Goal: Task Accomplishment & Management: Manage account settings

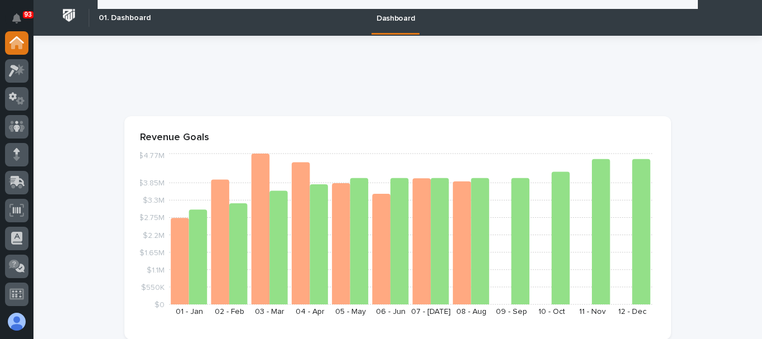
scroll to position [167, 0]
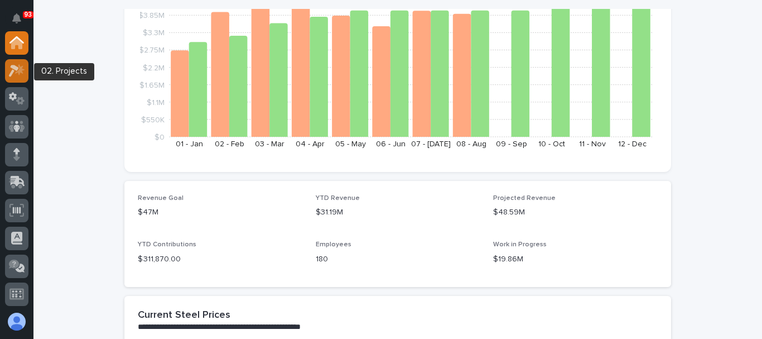
click at [25, 68] on div at bounding box center [16, 70] width 23 height 23
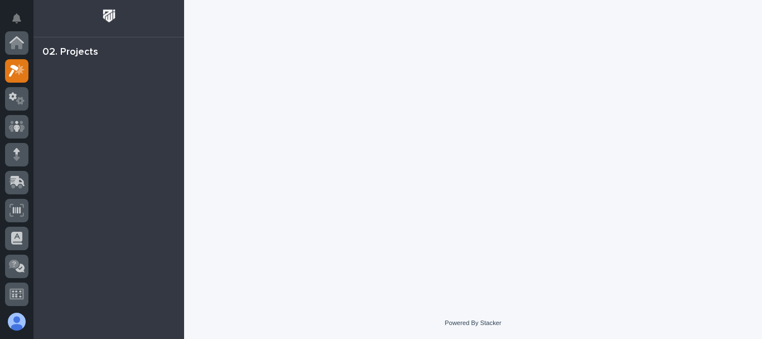
scroll to position [28, 0]
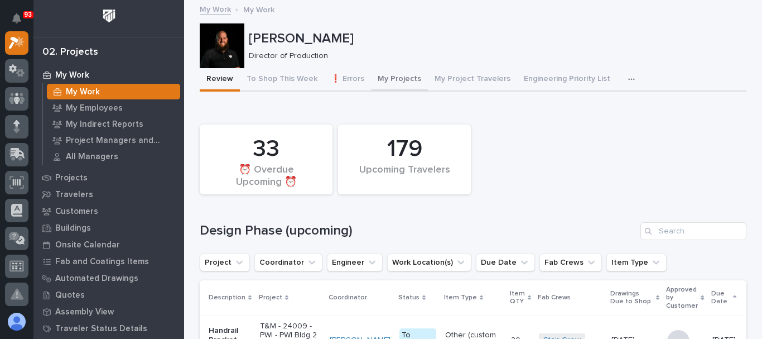
click at [582, 128] on div "179 Upcoming Travelers 33 ⏰ Overdue Upcoming ⏰" at bounding box center [473, 159] width 558 height 81
click at [562, 36] on p "[PERSON_NAME]" at bounding box center [495, 39] width 493 height 16
click at [14, 47] on icon at bounding box center [17, 42] width 16 height 13
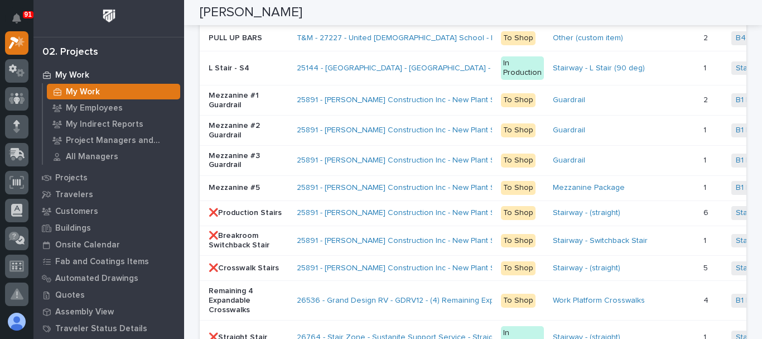
scroll to position [2789, 0]
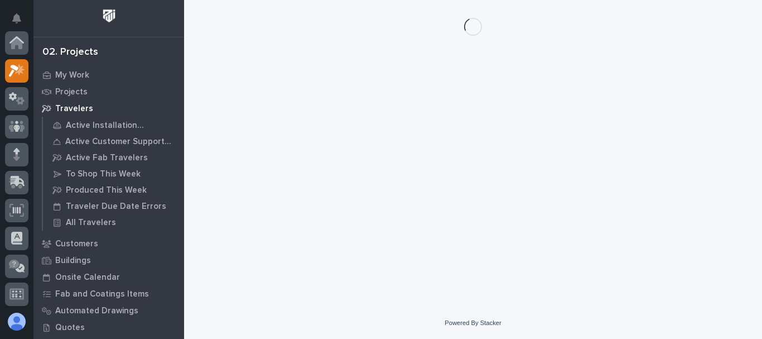
scroll to position [28, 0]
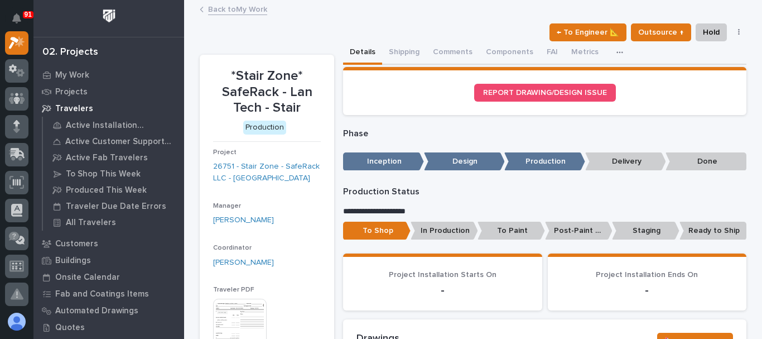
click at [451, 234] on p "In Production" at bounding box center [444, 230] width 67 height 18
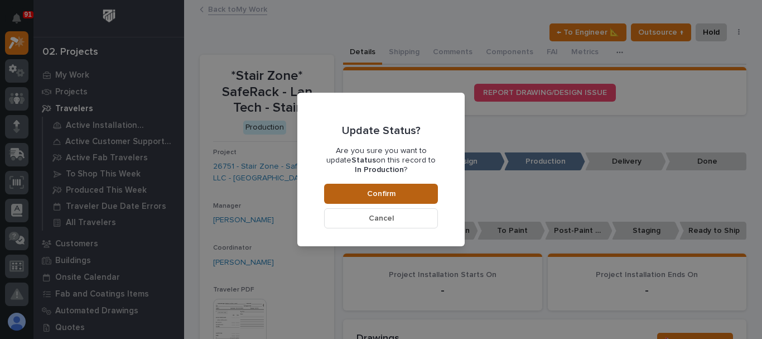
click at [422, 191] on button "Confirm" at bounding box center [381, 194] width 114 height 20
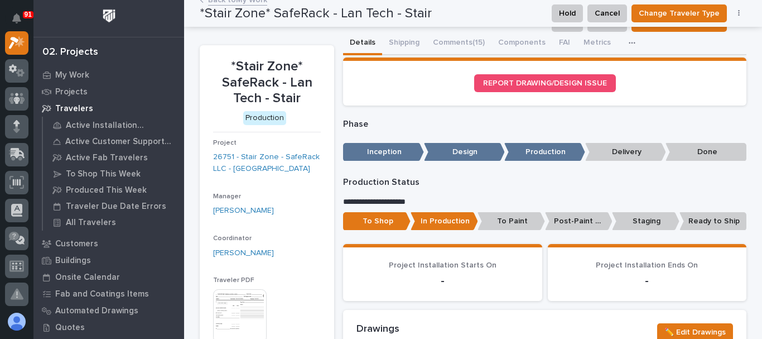
scroll to position [0, 0]
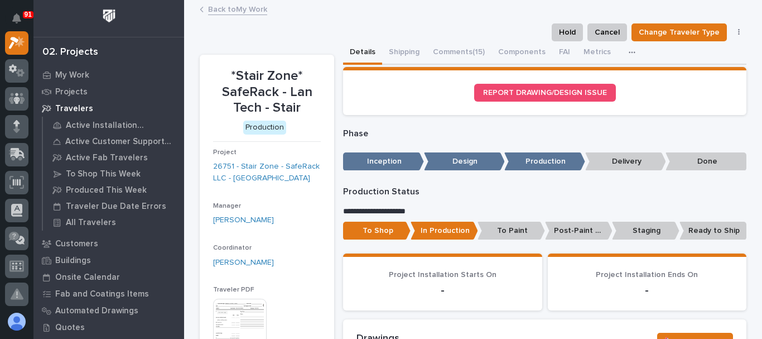
click at [243, 12] on link "Back to My Work" at bounding box center [237, 8] width 59 height 13
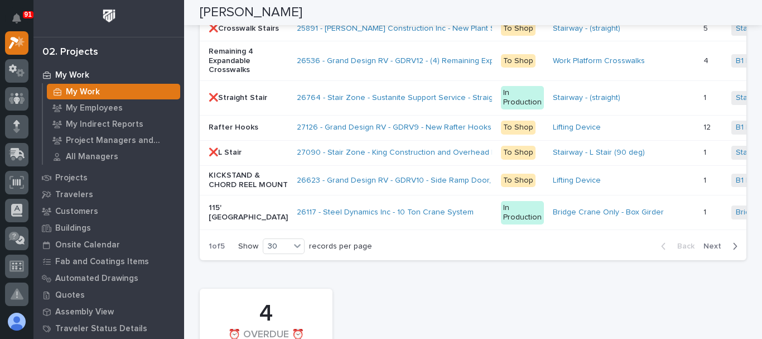
scroll to position [3124, 0]
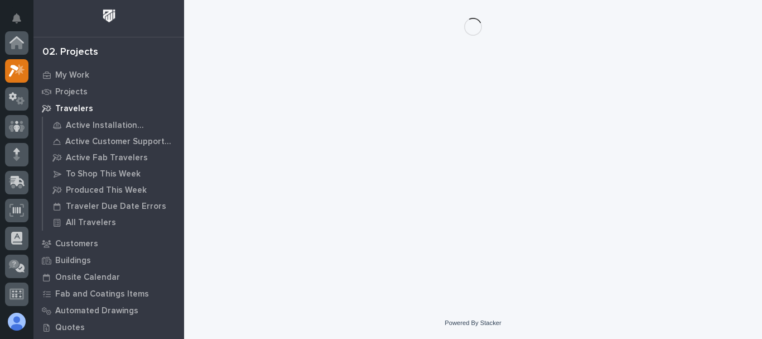
scroll to position [28, 0]
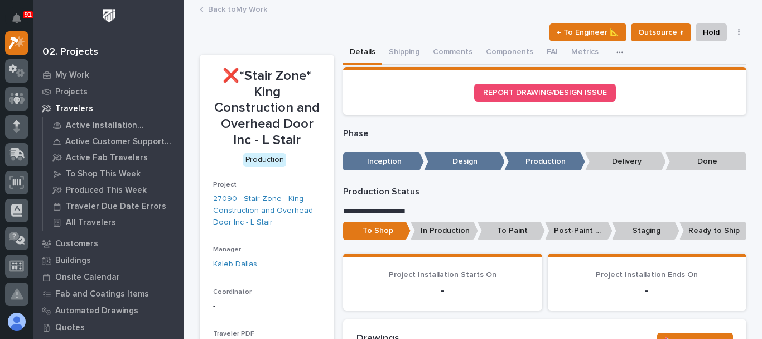
click at [448, 232] on p "In Production" at bounding box center [444, 230] width 67 height 18
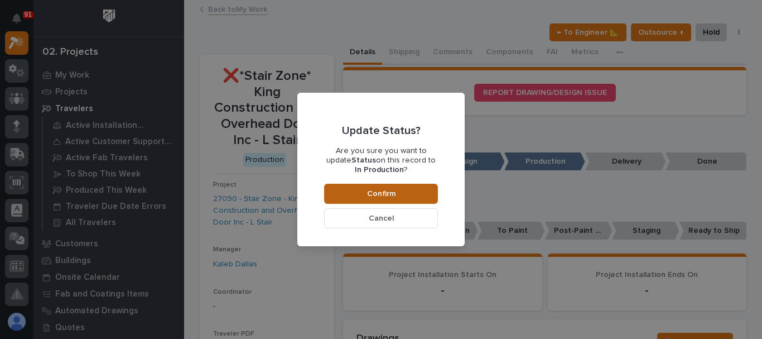
click at [382, 197] on span "Confirm" at bounding box center [381, 194] width 28 height 10
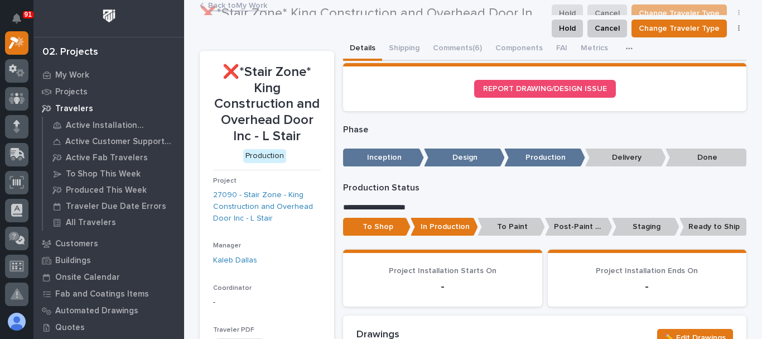
scroll to position [0, 0]
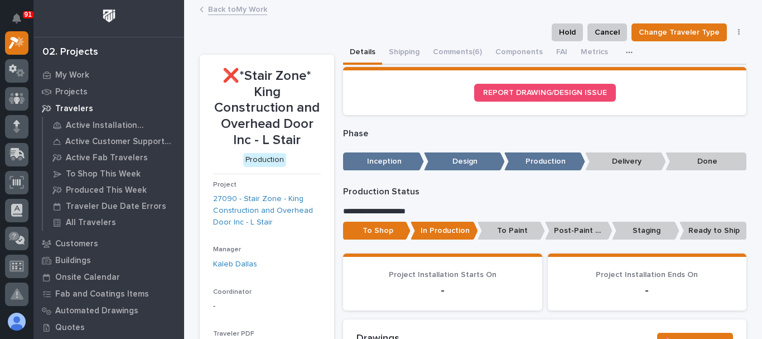
click at [233, 11] on link "Back to My Work" at bounding box center [237, 8] width 59 height 13
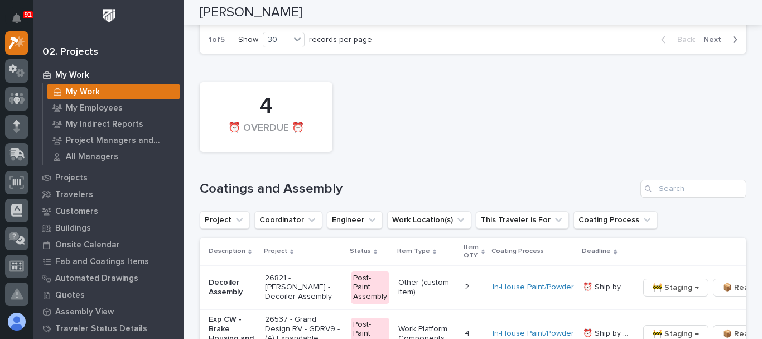
scroll to position [3235, 0]
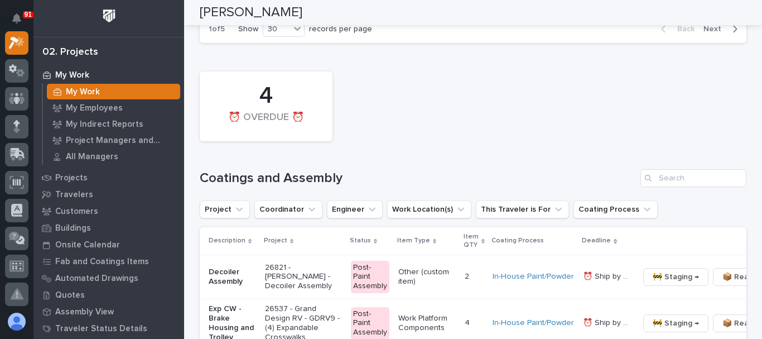
click at [711, 34] on span "Next" at bounding box center [715, 29] width 25 height 10
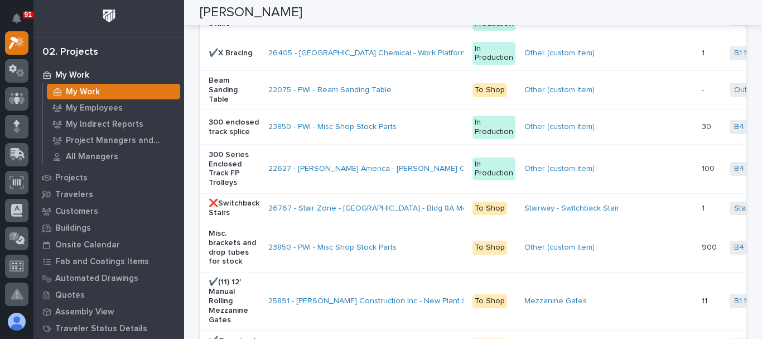
scroll to position [2399, 0]
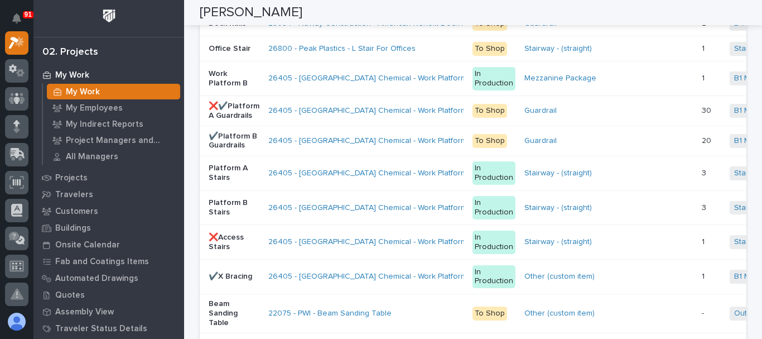
click at [221, 54] on p "Office Stair" at bounding box center [234, 48] width 51 height 9
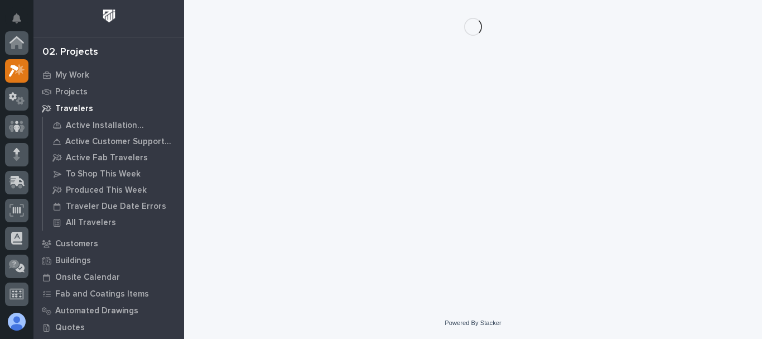
scroll to position [28, 0]
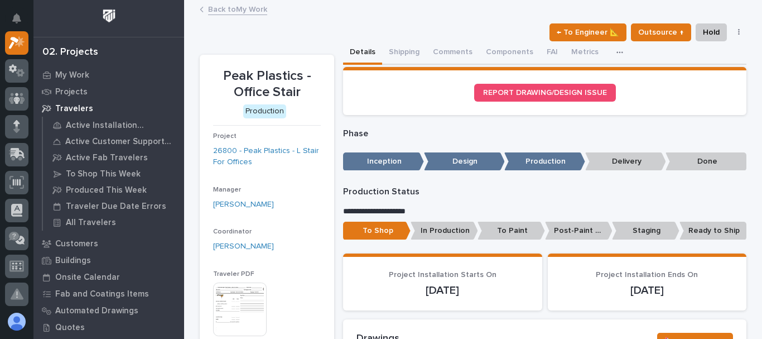
click at [438, 230] on p "In Production" at bounding box center [444, 230] width 67 height 18
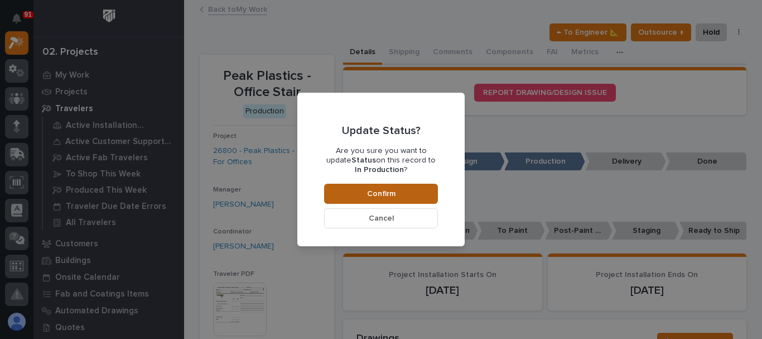
click at [389, 196] on span "Confirm" at bounding box center [381, 194] width 28 height 10
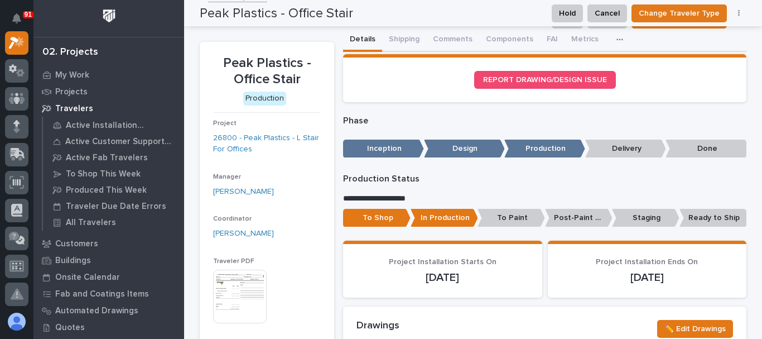
scroll to position [0, 0]
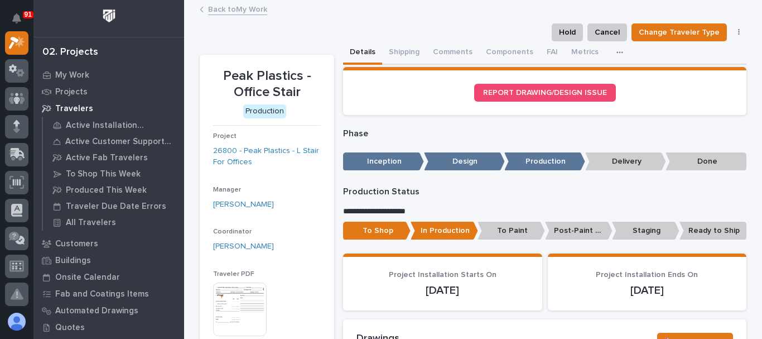
click at [246, 12] on link "Back to My Work" at bounding box center [237, 8] width 59 height 13
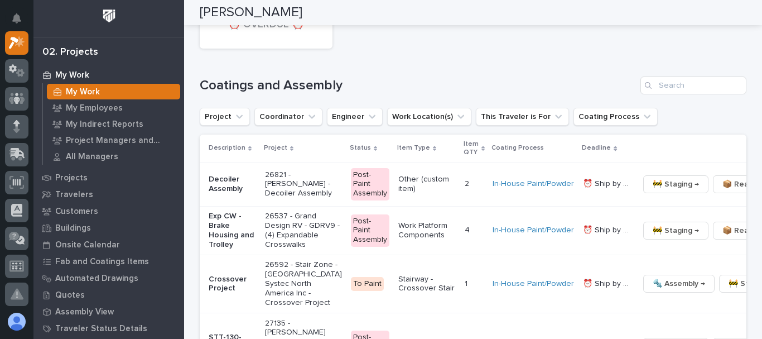
scroll to position [3291, 0]
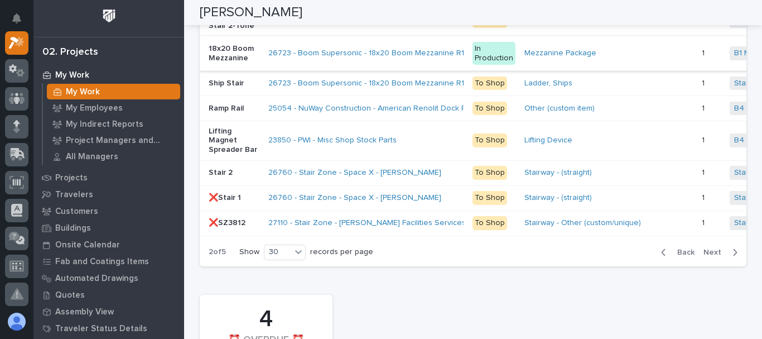
scroll to position [3068, 0]
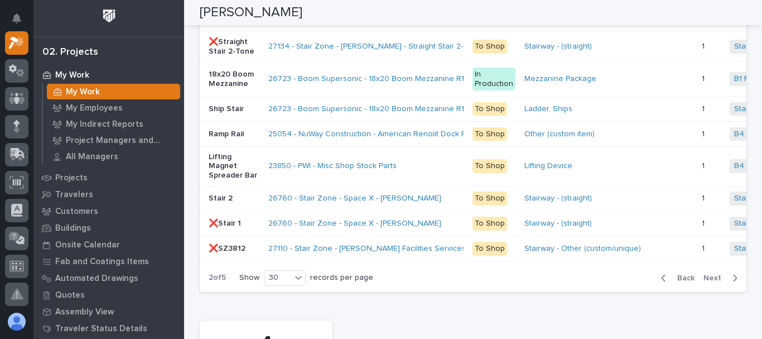
click at [226, 26] on p "❌Straight Stair" at bounding box center [234, 16] width 51 height 19
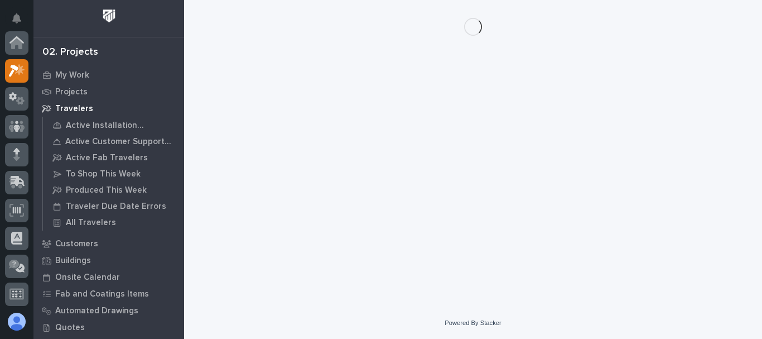
scroll to position [28, 0]
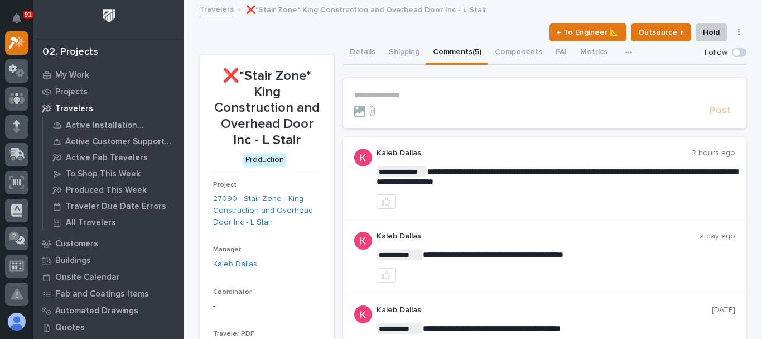
click at [429, 94] on p "**********" at bounding box center [544, 94] width 381 height 9
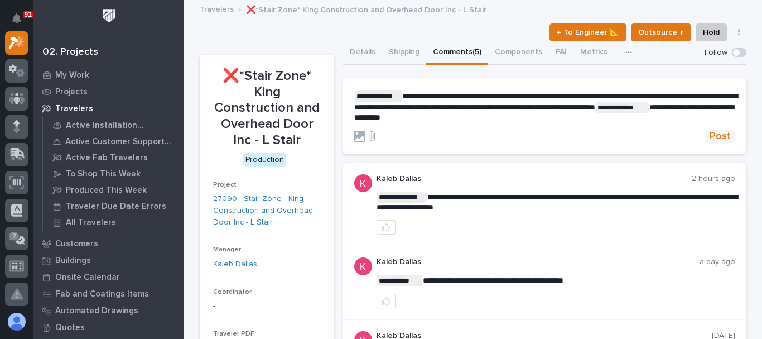
click at [724, 137] on span "Post" at bounding box center [720, 136] width 21 height 13
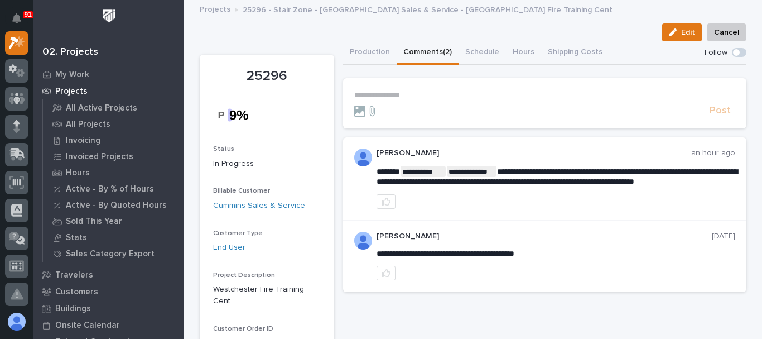
click at [409, 97] on p "**********" at bounding box center [544, 94] width 381 height 9
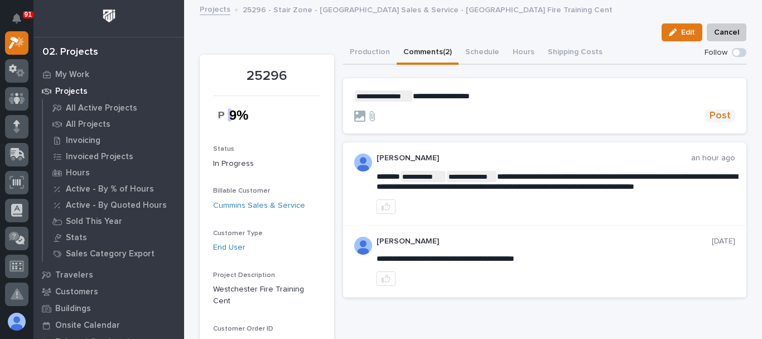
click at [723, 116] on span "Post" at bounding box center [720, 115] width 21 height 13
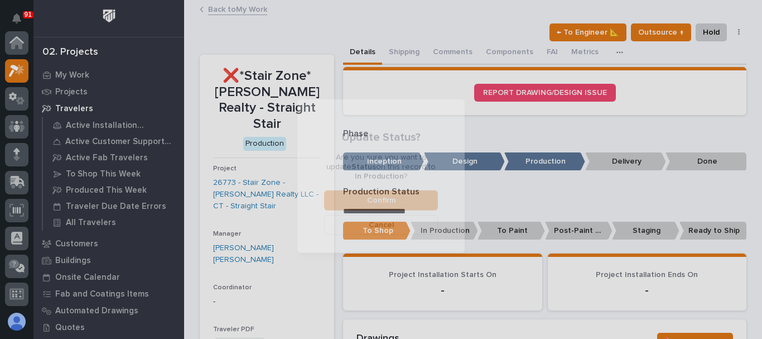
scroll to position [28, 0]
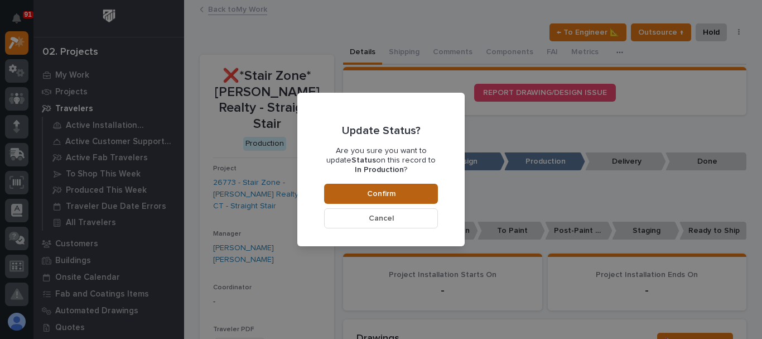
click at [384, 186] on button "Confirm" at bounding box center [381, 194] width 114 height 20
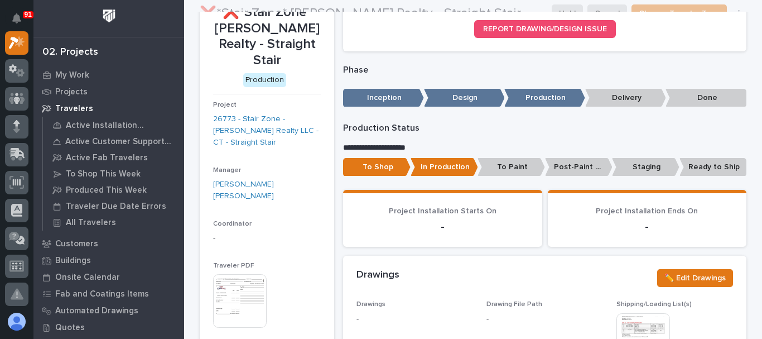
scroll to position [0, 0]
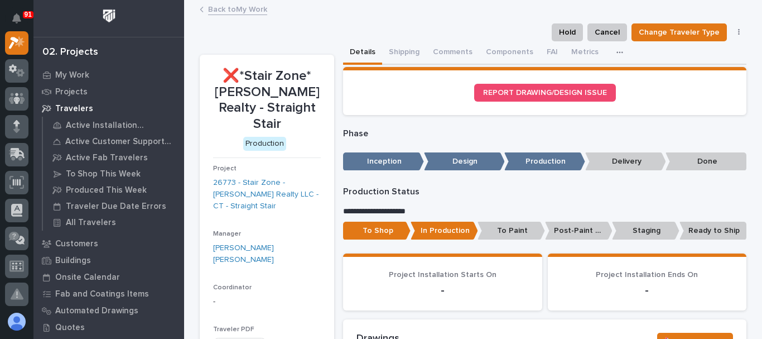
click at [226, 5] on link "Back to My Work" at bounding box center [237, 8] width 59 height 13
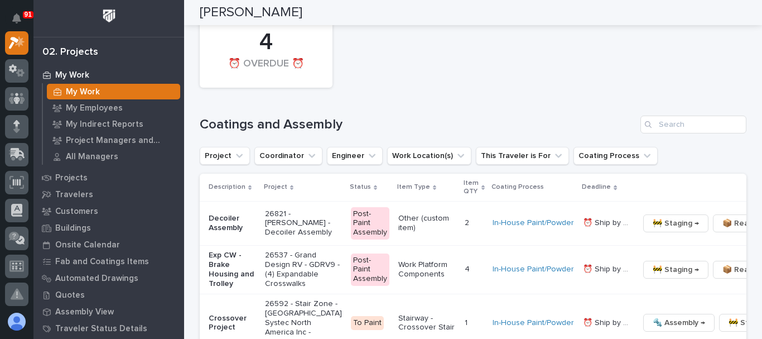
scroll to position [3291, 0]
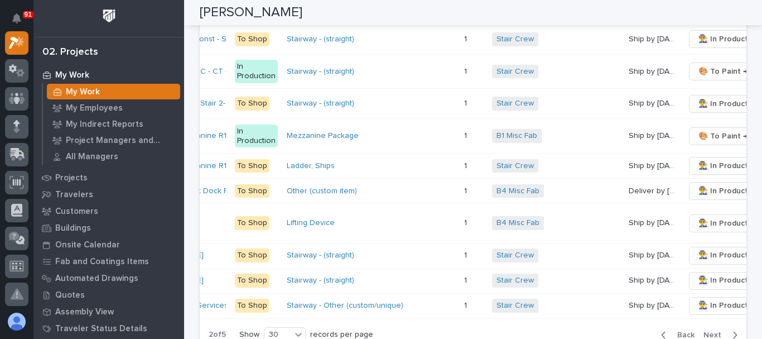
scroll to position [0, 237]
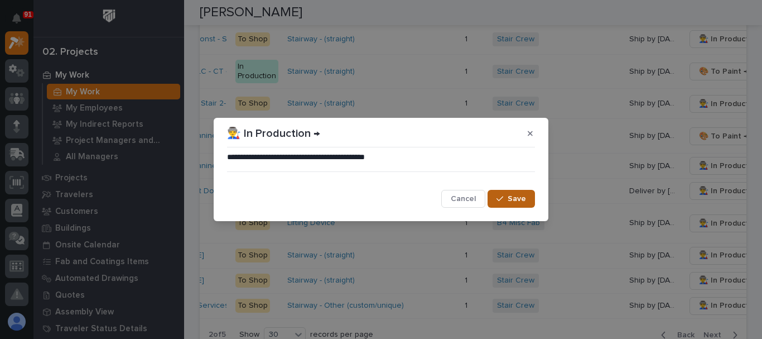
click at [512, 192] on button "Save" at bounding box center [511, 199] width 47 height 18
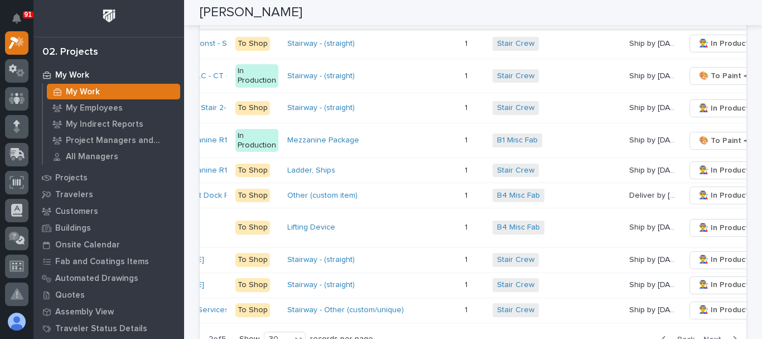
click at [699, 11] on span "👨‍🏭 In Production →" at bounding box center [732, 4] width 67 height 13
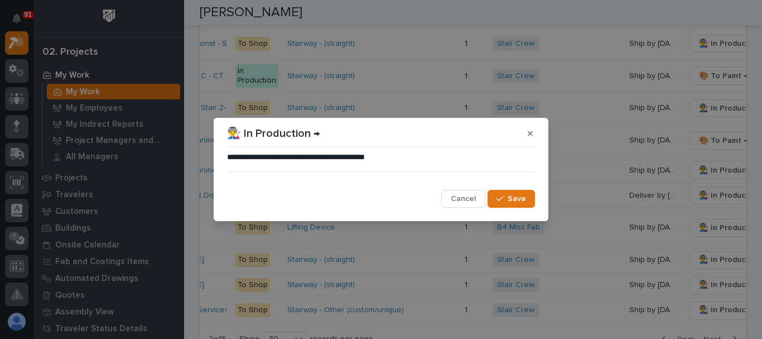
click at [517, 193] on button "Save" at bounding box center [511, 199] width 47 height 18
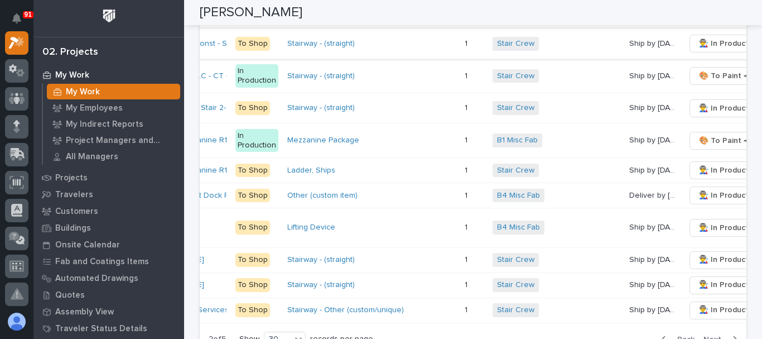
click at [699, 50] on span "👨‍🏭 In Production →" at bounding box center [732, 43] width 67 height 13
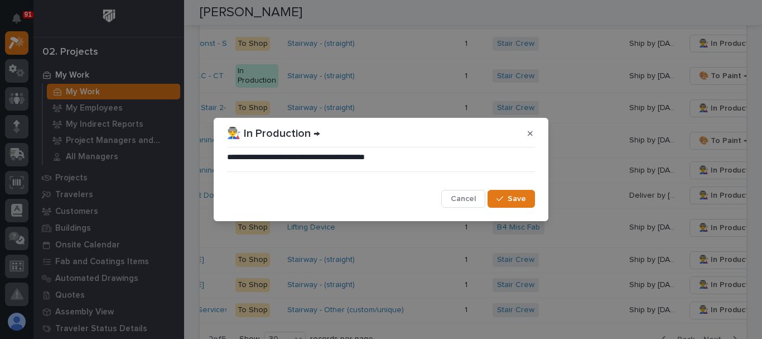
click at [515, 196] on span "Save" at bounding box center [517, 199] width 18 height 10
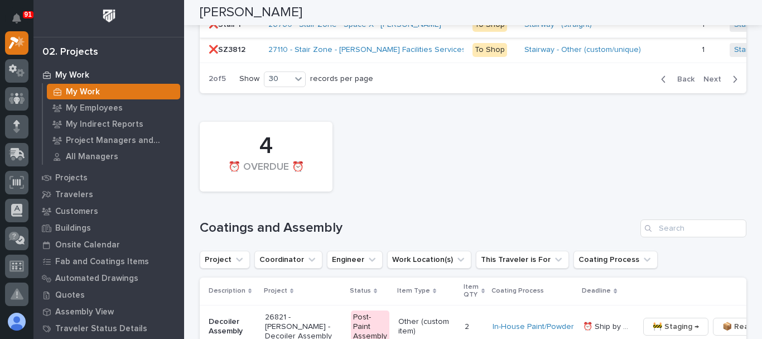
scroll to position [3295, 0]
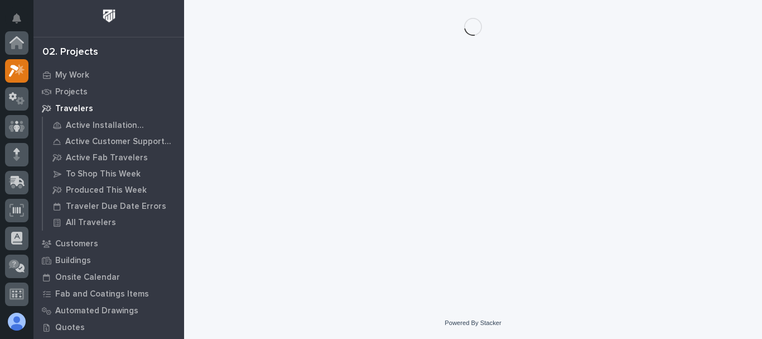
scroll to position [28, 0]
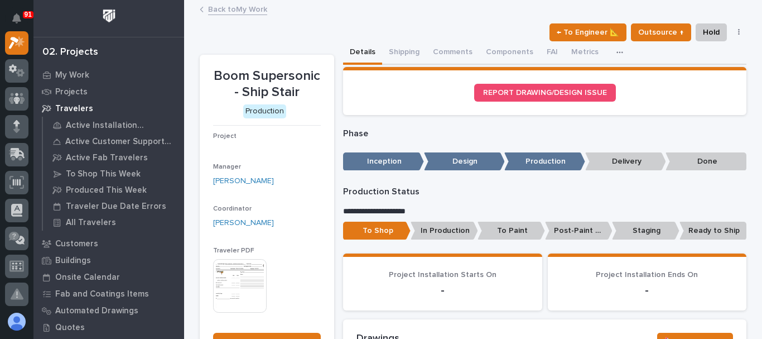
click at [230, 8] on link "Back to My Work" at bounding box center [237, 8] width 59 height 13
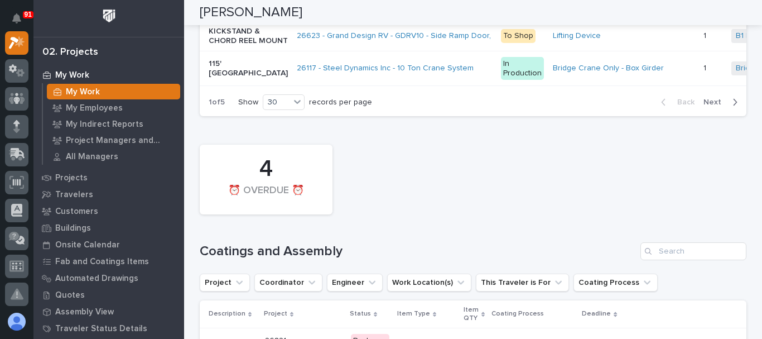
scroll to position [3068, 0]
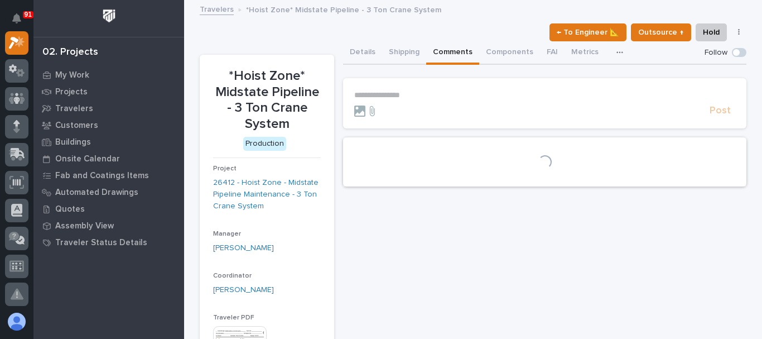
click at [388, 96] on p "**********" at bounding box center [544, 94] width 381 height 9
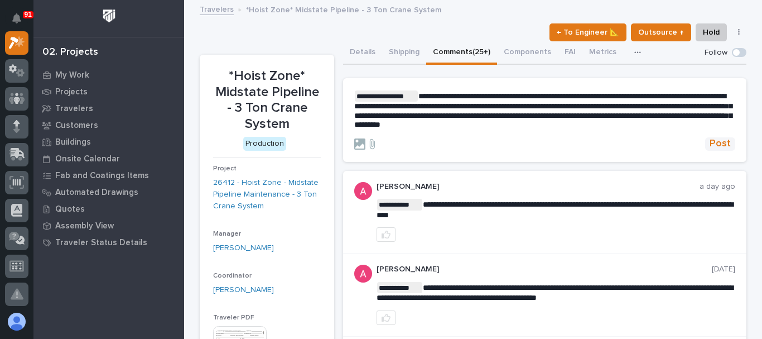
click at [714, 144] on span "Post" at bounding box center [720, 143] width 21 height 13
